Goal: Check status: Check status

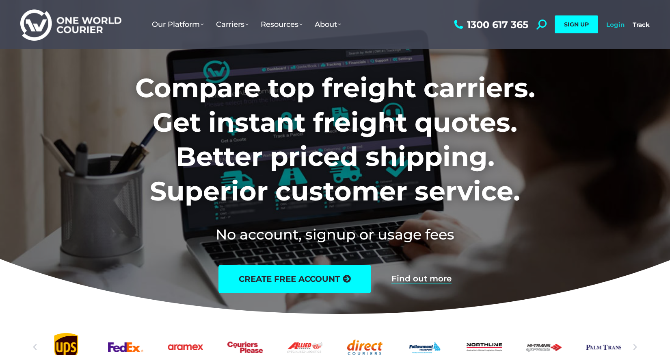
click at [621, 25] on link "Login" at bounding box center [615, 25] width 18 height 8
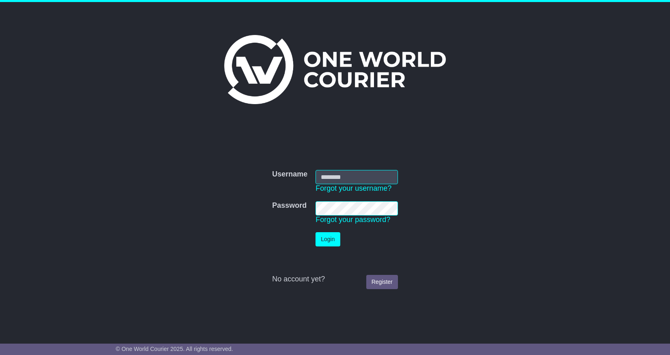
type input "**********"
click at [333, 237] on button "Login" at bounding box center [328, 239] width 24 height 14
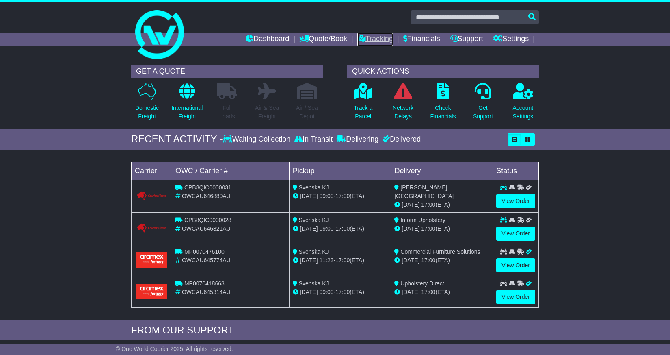
click at [364, 38] on link "Tracking" at bounding box center [375, 39] width 36 height 14
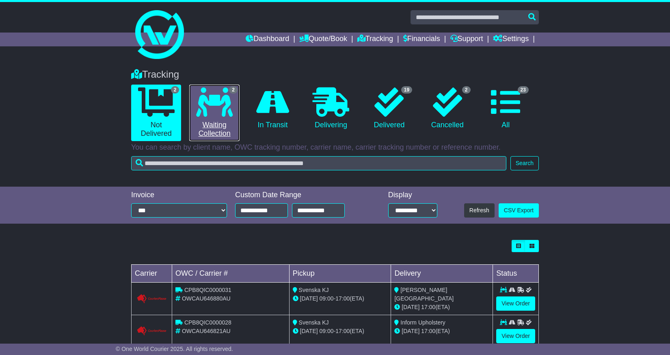
click at [229, 98] on icon at bounding box center [214, 101] width 37 height 29
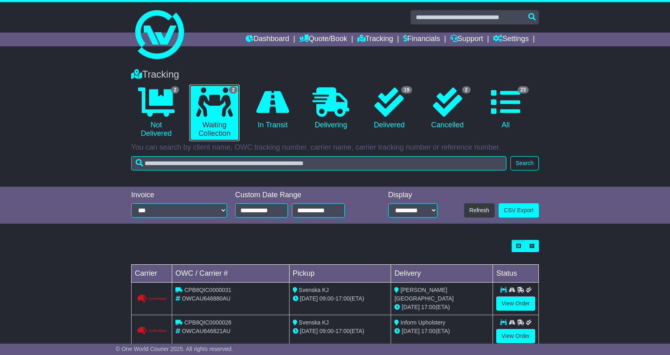
scroll to position [20, 0]
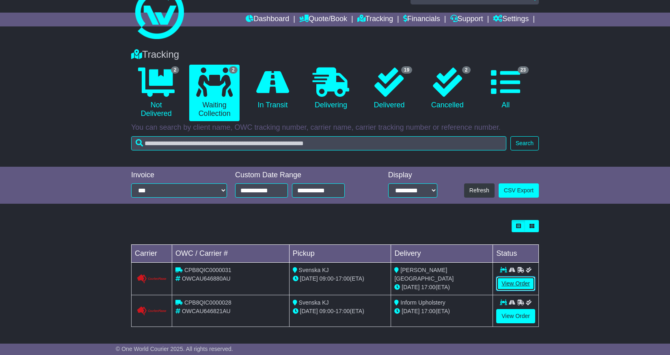
click at [518, 284] on link "View Order" at bounding box center [515, 283] width 39 height 14
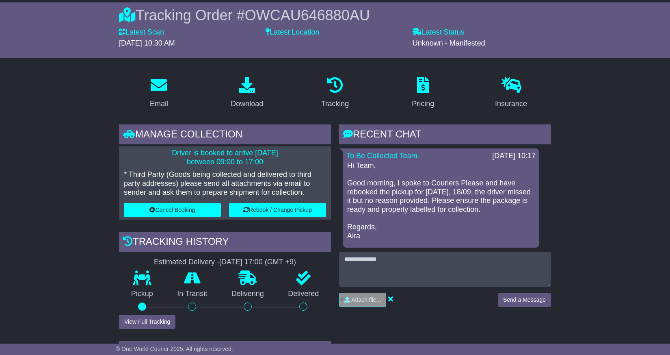
scroll to position [72, 0]
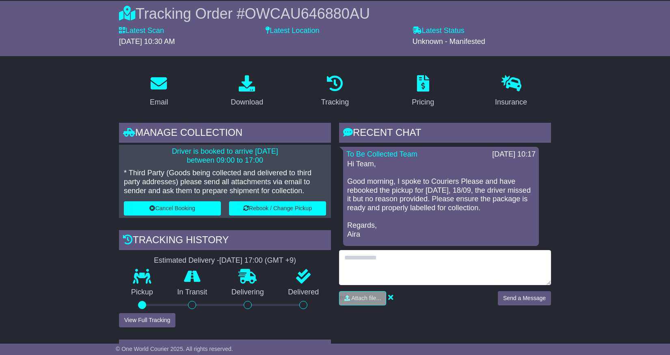
click at [382, 270] on textarea at bounding box center [445, 267] width 212 height 35
type textarea "**********"
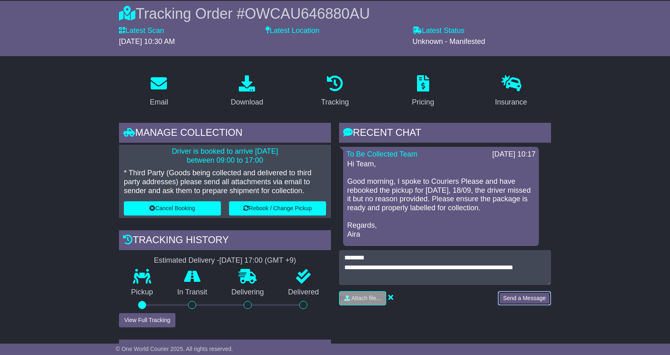
click at [508, 296] on button "Send a Message" at bounding box center [524, 298] width 53 height 14
